Goal: Task Accomplishment & Management: Manage account settings

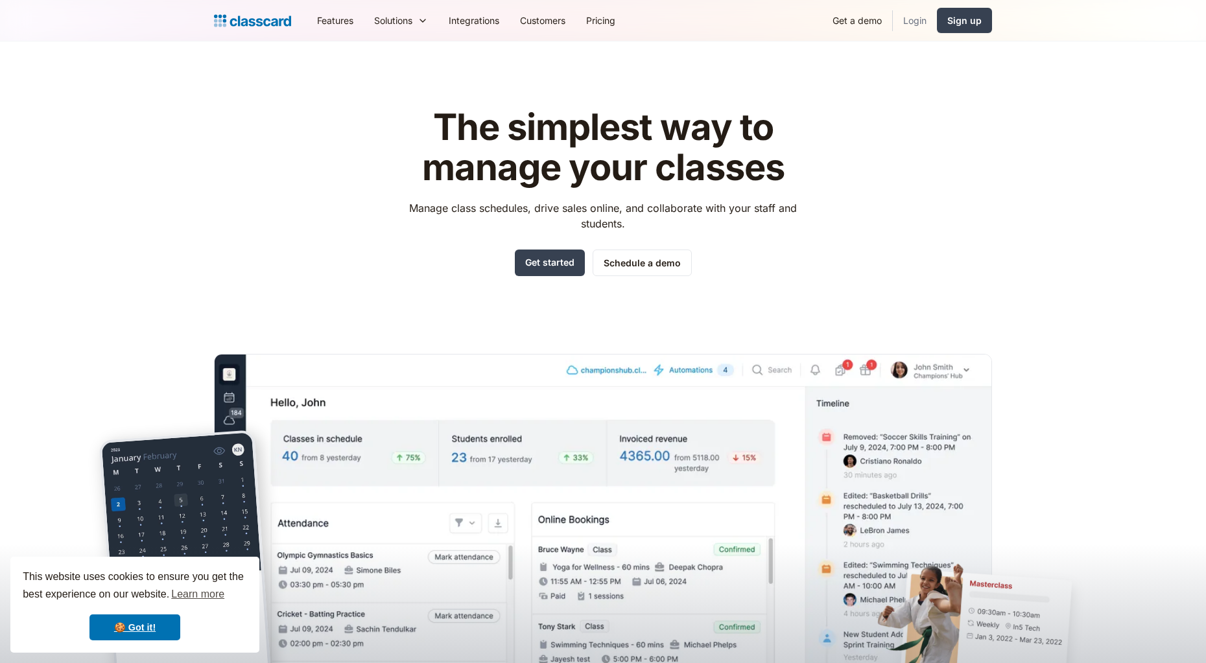
click at [922, 19] on link "Login" at bounding box center [915, 20] width 44 height 29
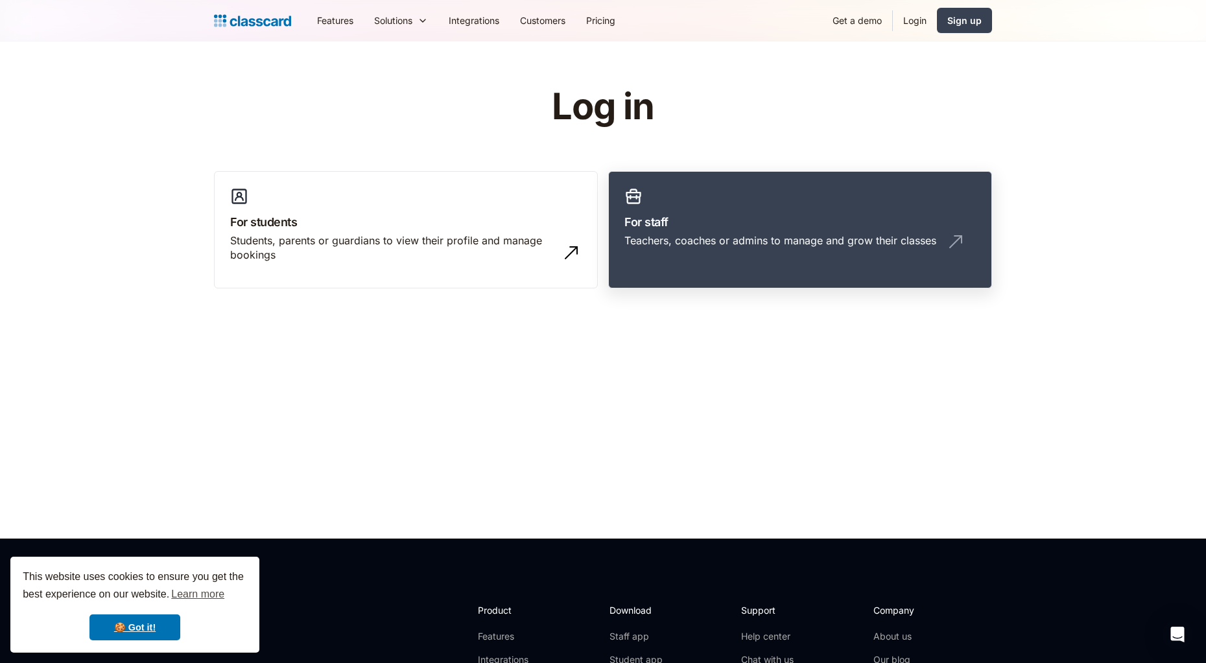
click at [686, 224] on h3 "For staff" at bounding box center [799, 222] width 351 height 18
